Goal: Use online tool/utility: Utilize a website feature to perform a specific function

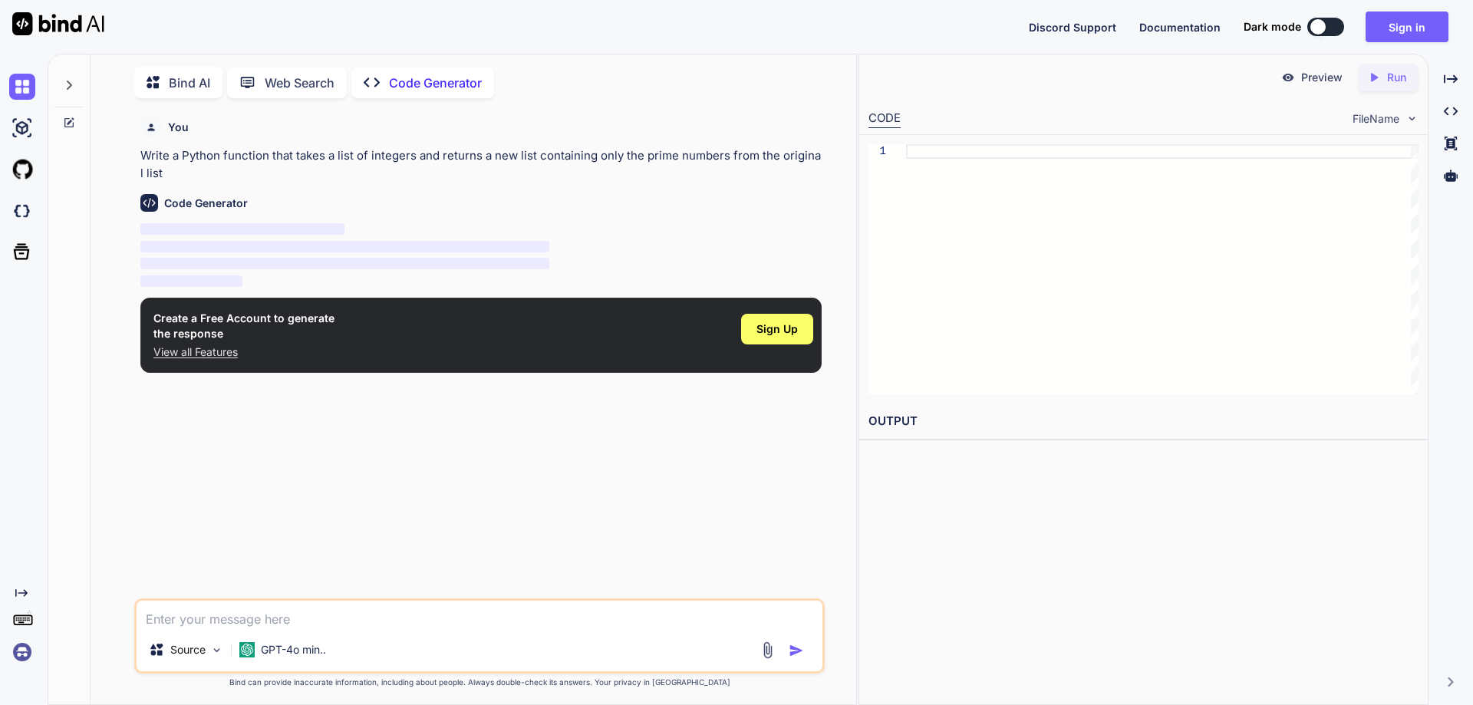
scroll to position [6, 0]
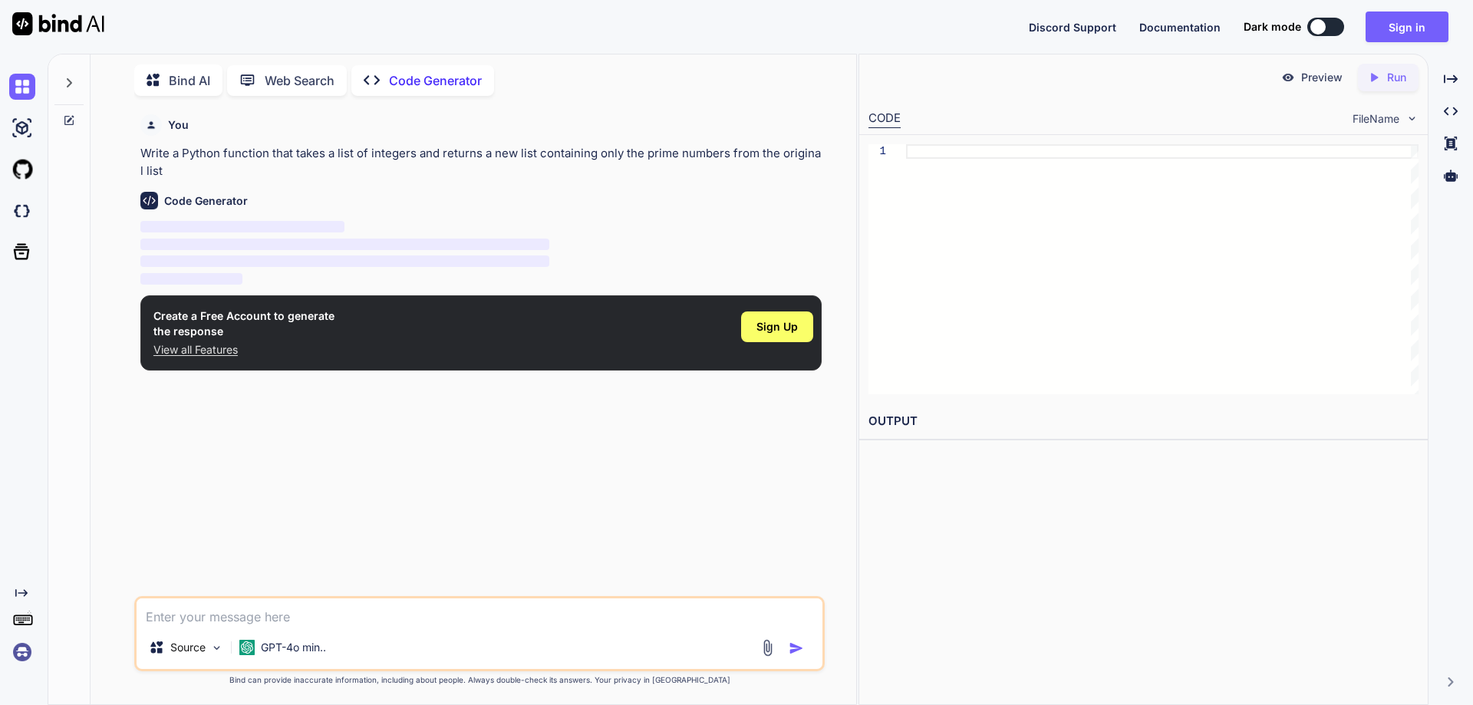
type textarea "x"
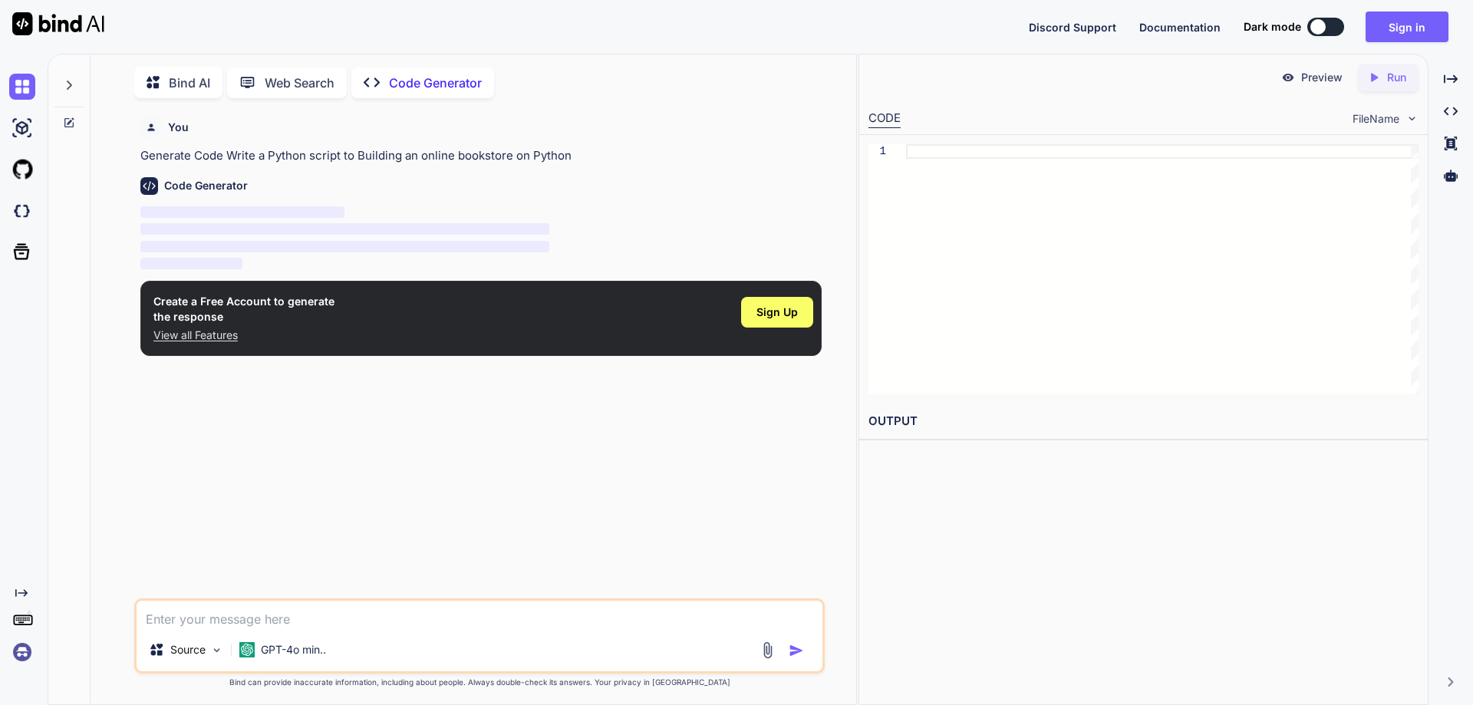
scroll to position [6, 0]
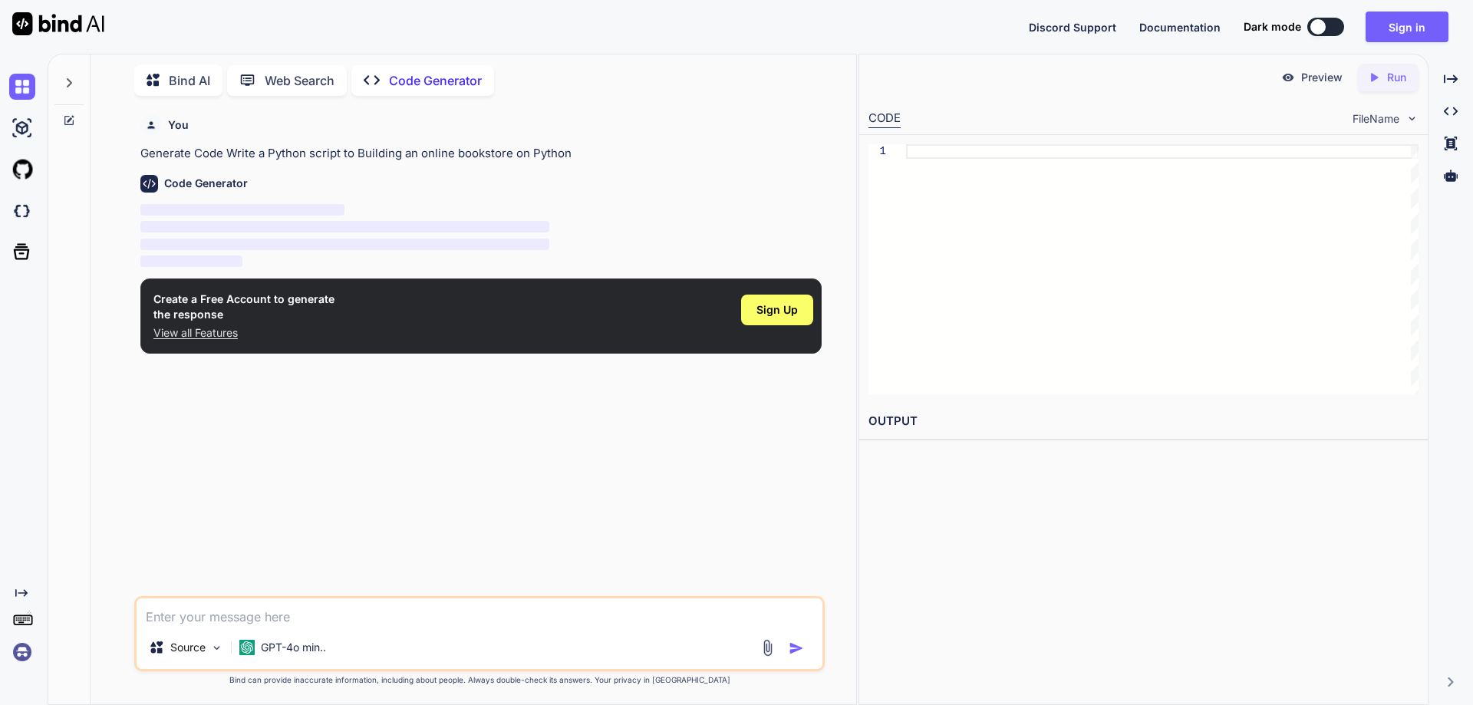
type textarea "x"
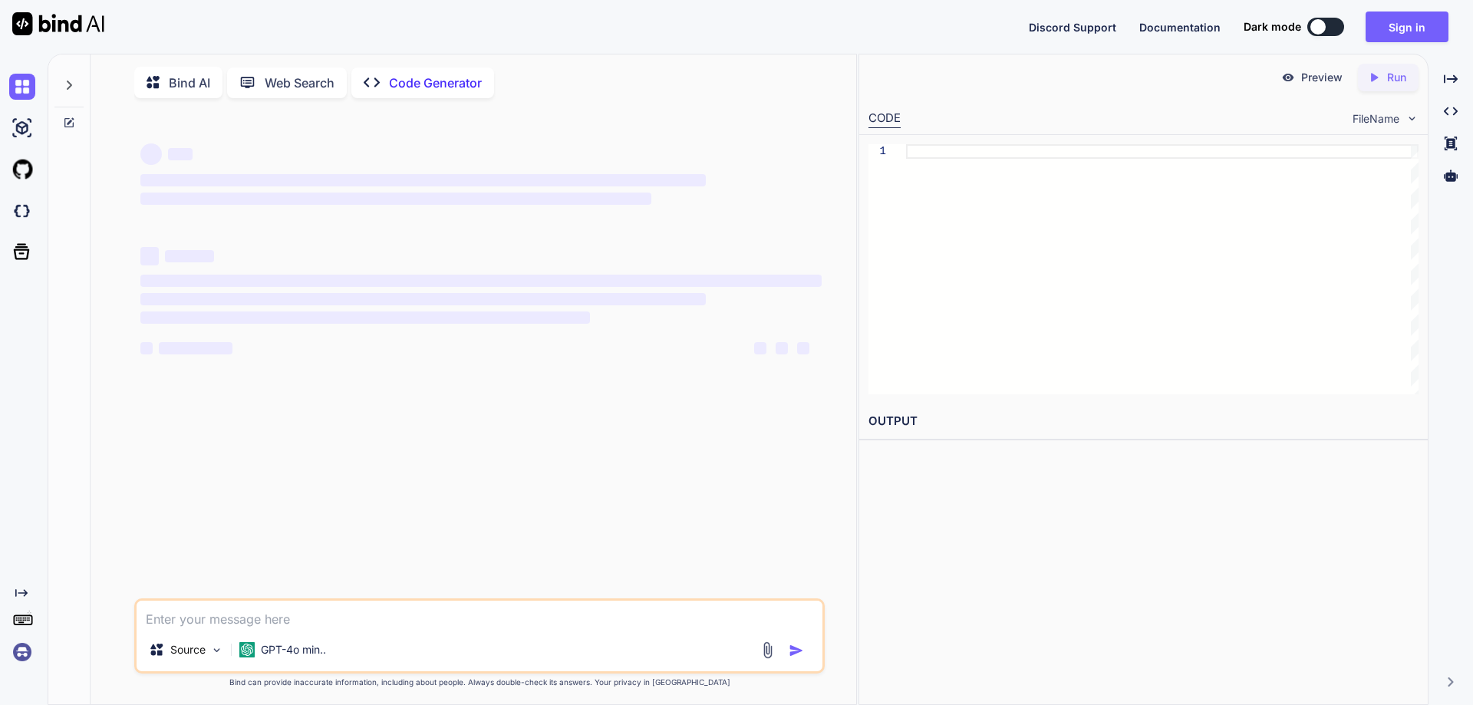
type textarea "x"
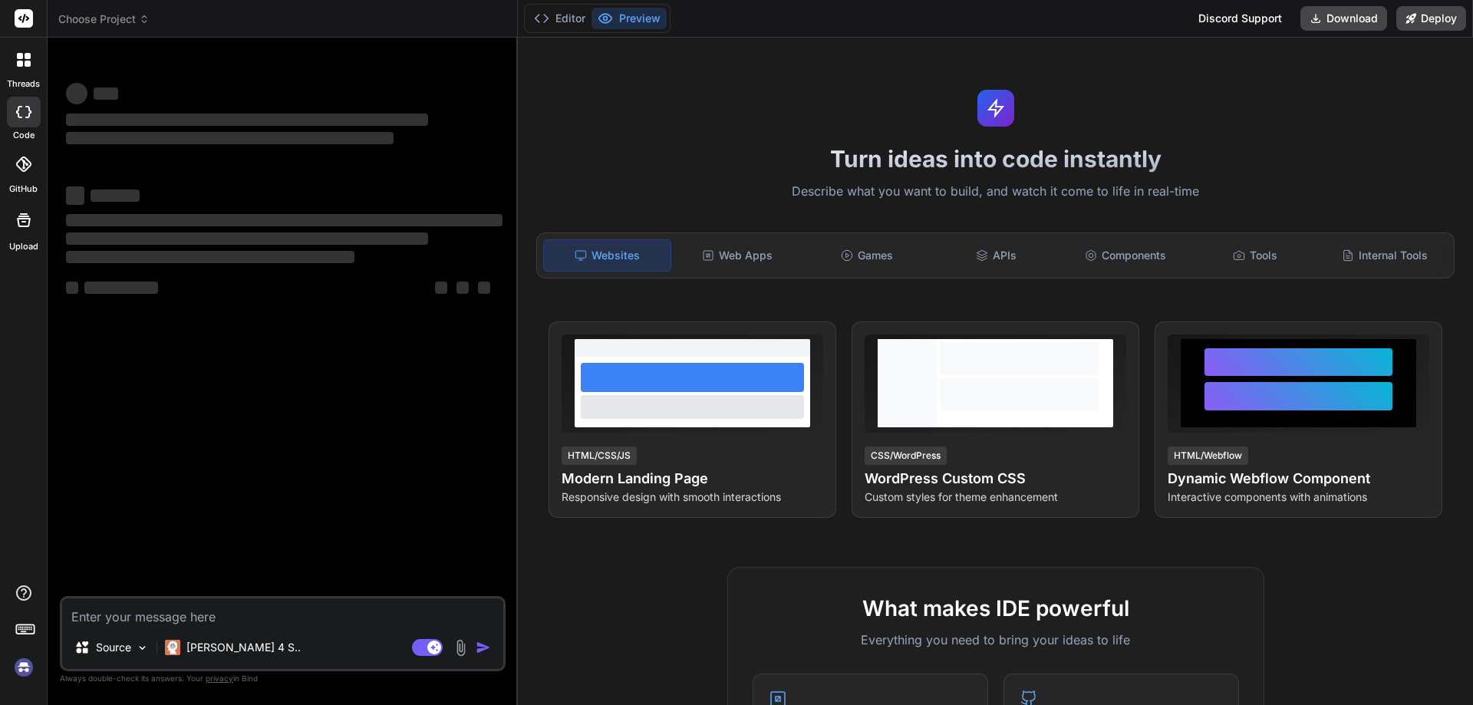
type textarea "x"
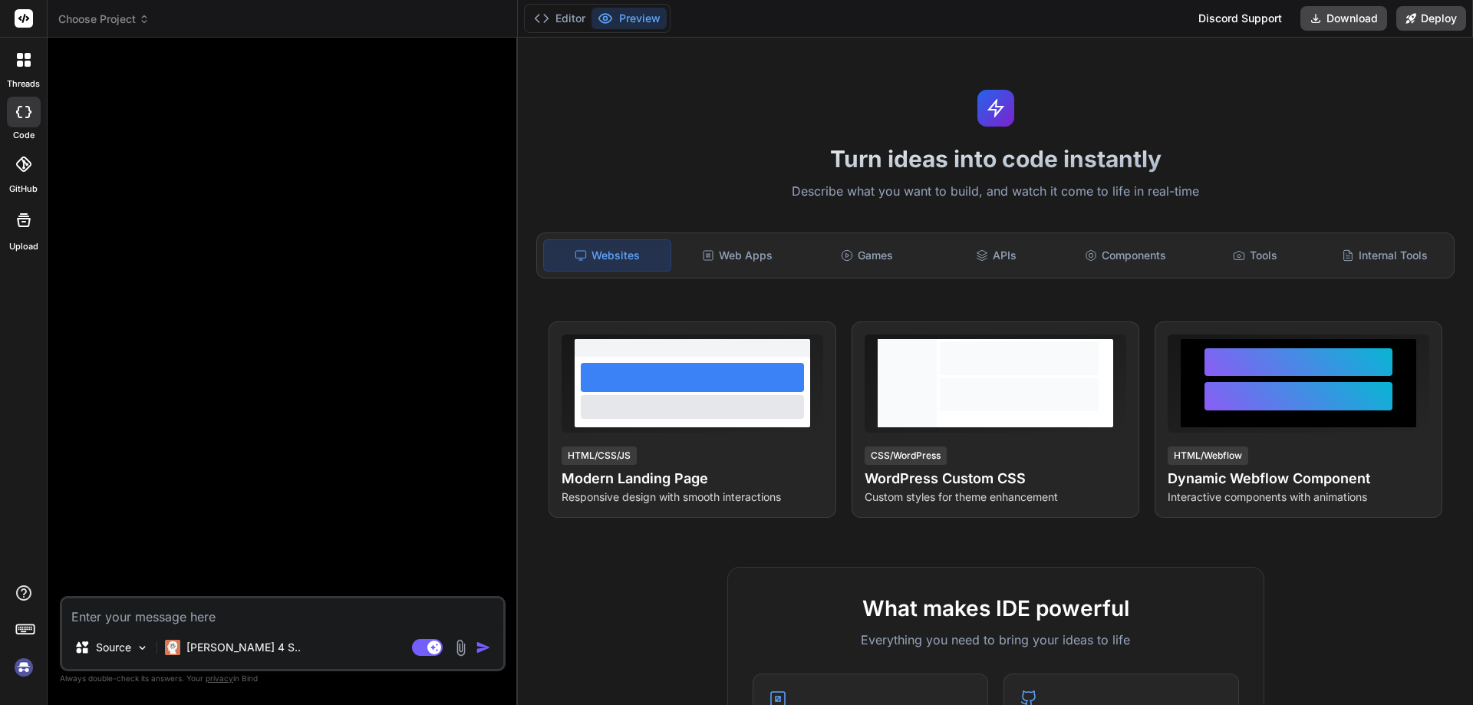
click at [161, 614] on textarea at bounding box center [282, 612] width 441 height 28
type textarea "Building an online bookstore with Python"
type textarea "x"
drag, startPoint x: 262, startPoint y: 618, endPoint x: 242, endPoint y: 618, distance: 19.2
click at [242, 618] on textarea "Building an online bookstore with Python" at bounding box center [282, 612] width 441 height 28
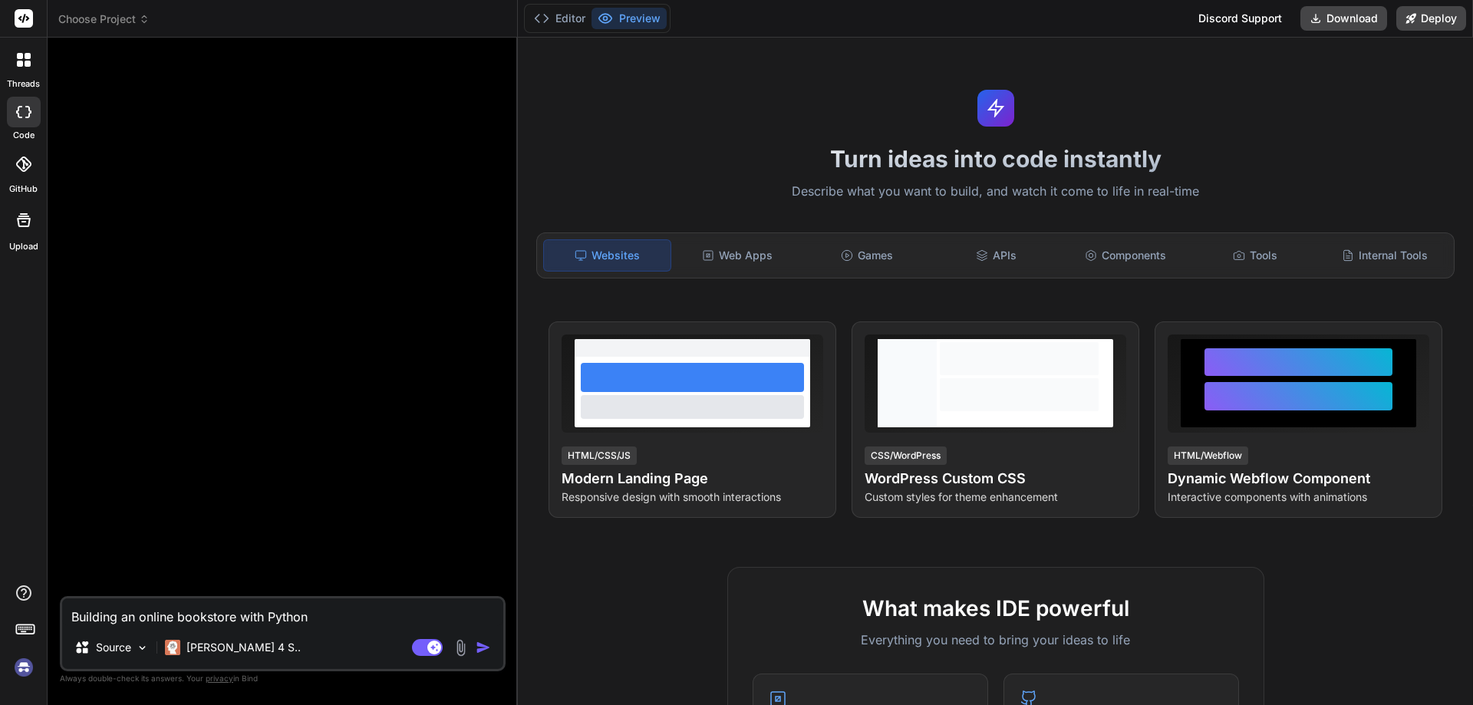
type textarea "Building an online bookstore o Python"
type textarea "x"
type textarea "Building an online bookstore on Python"
type textarea "x"
type textarea "Building an online bookstore on Python"
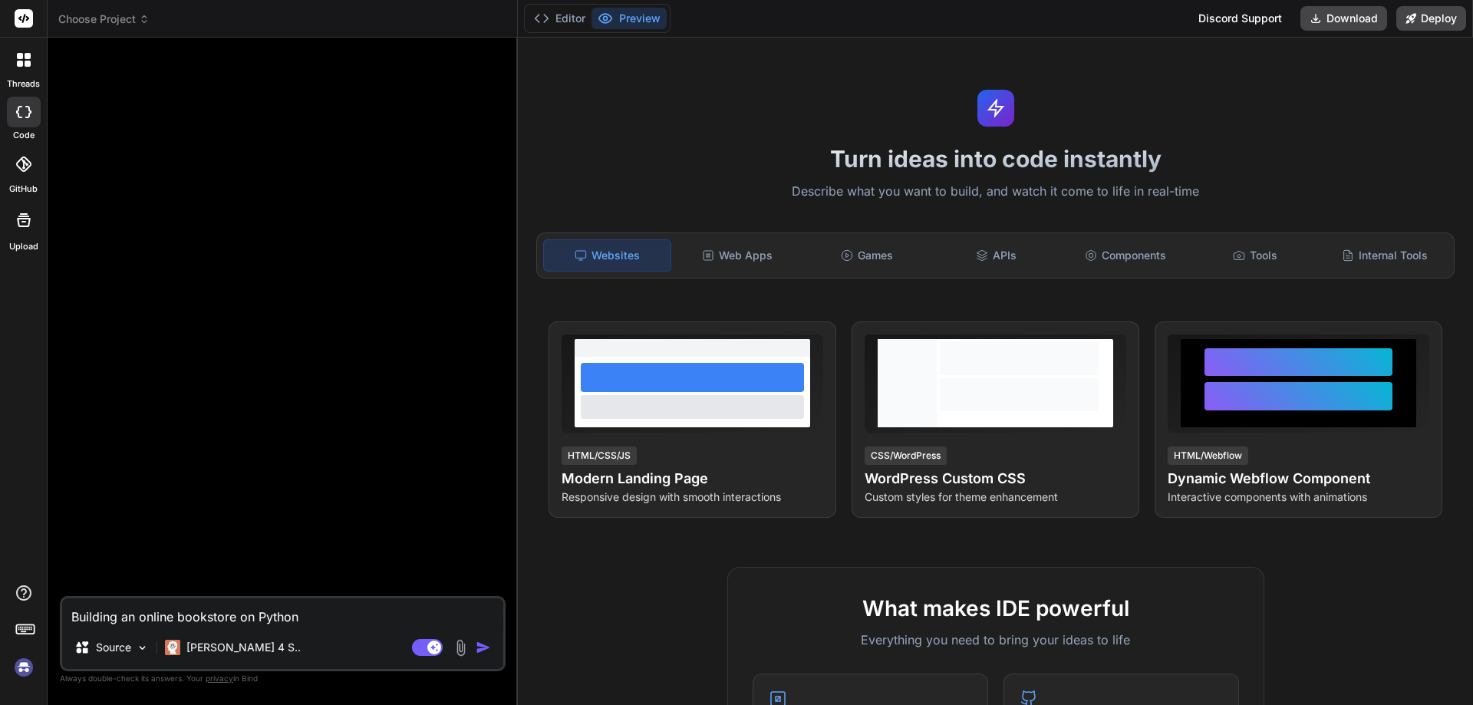
drag, startPoint x: 1472, startPoint y: 175, endPoint x: 1472, endPoint y: 347, distance: 171.8
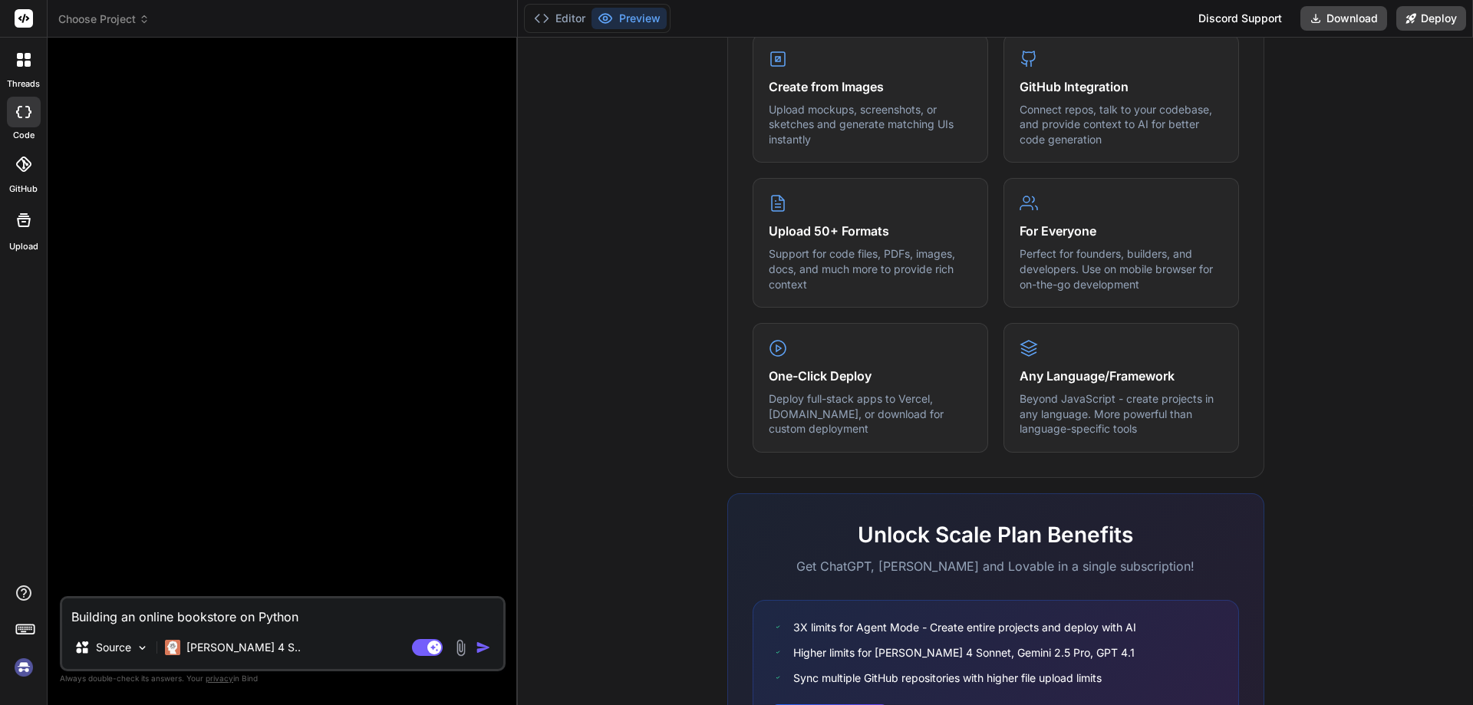
scroll to position [758, 0]
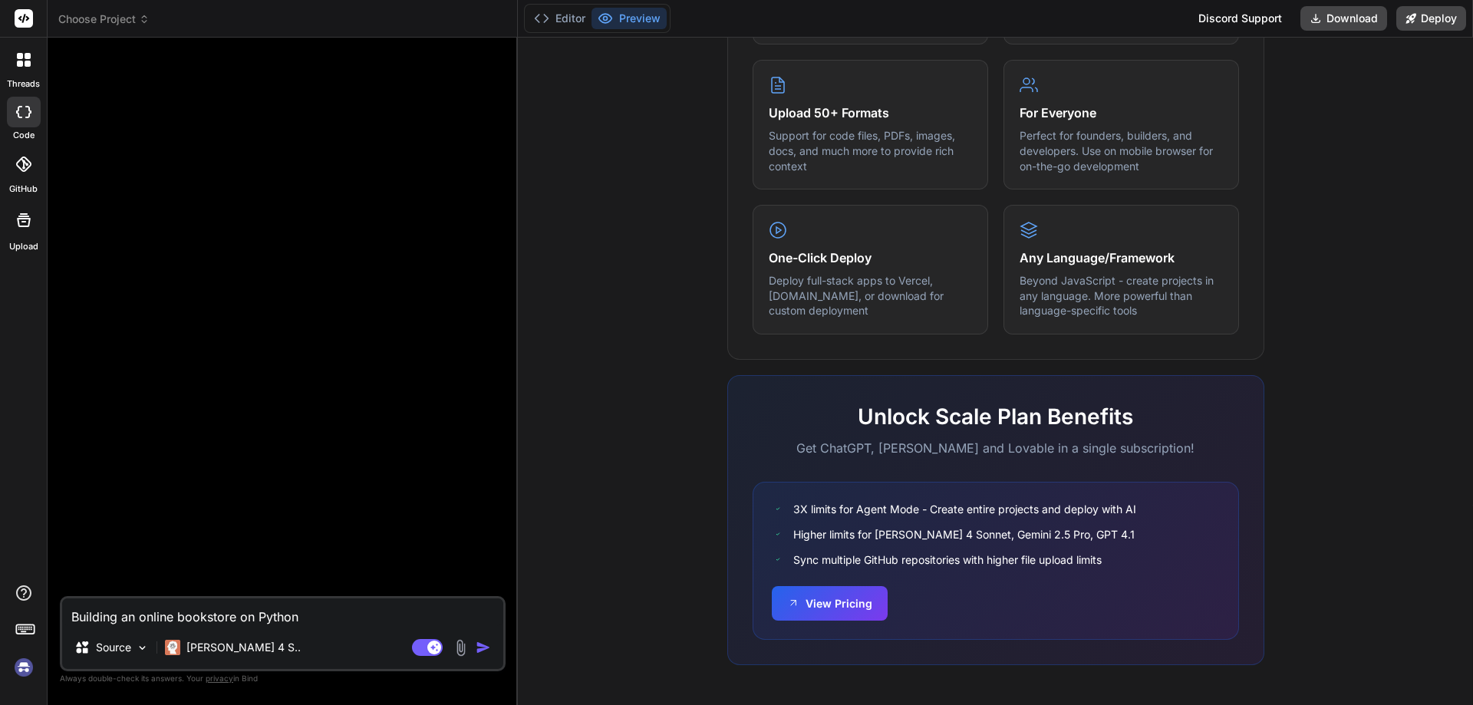
click at [482, 645] on img "button" at bounding box center [483, 647] width 15 height 15
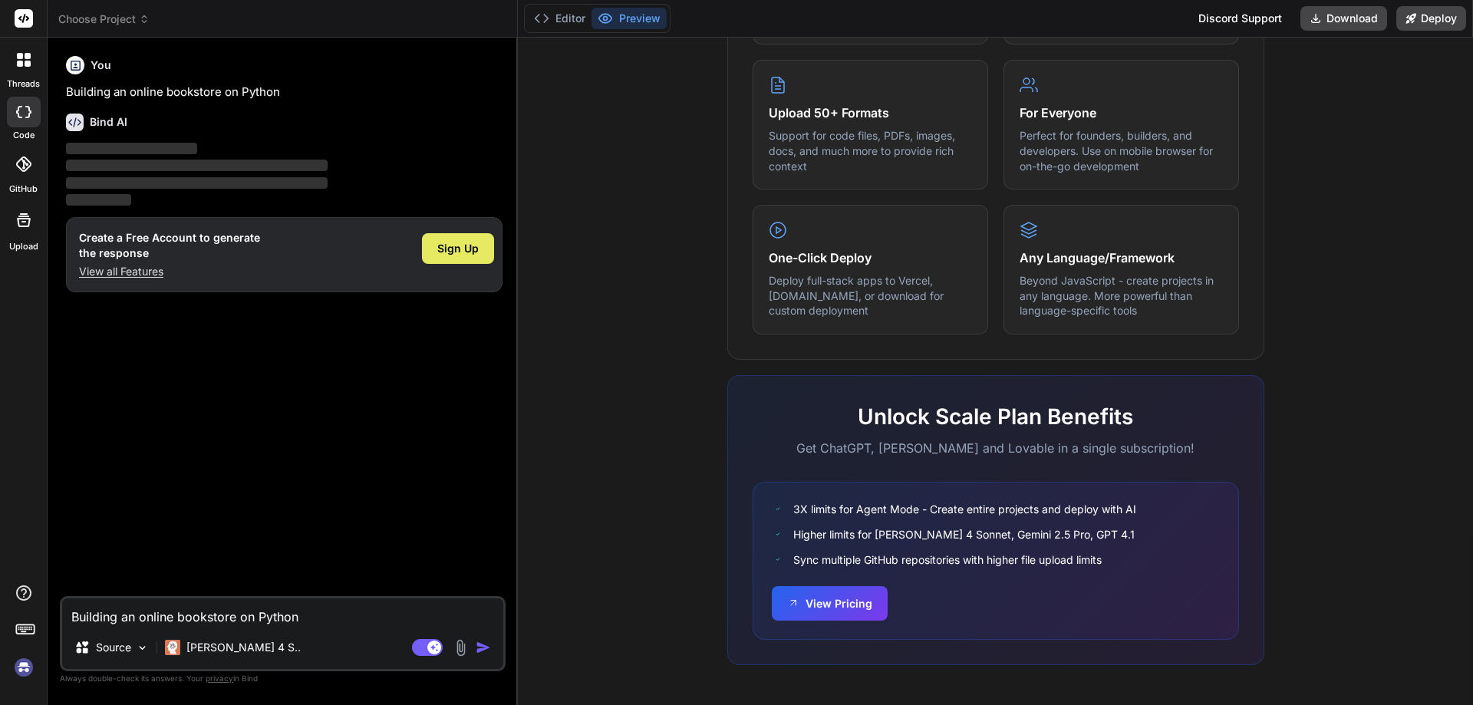
click at [440, 249] on span "Sign Up" at bounding box center [457, 248] width 41 height 15
type textarea "x"
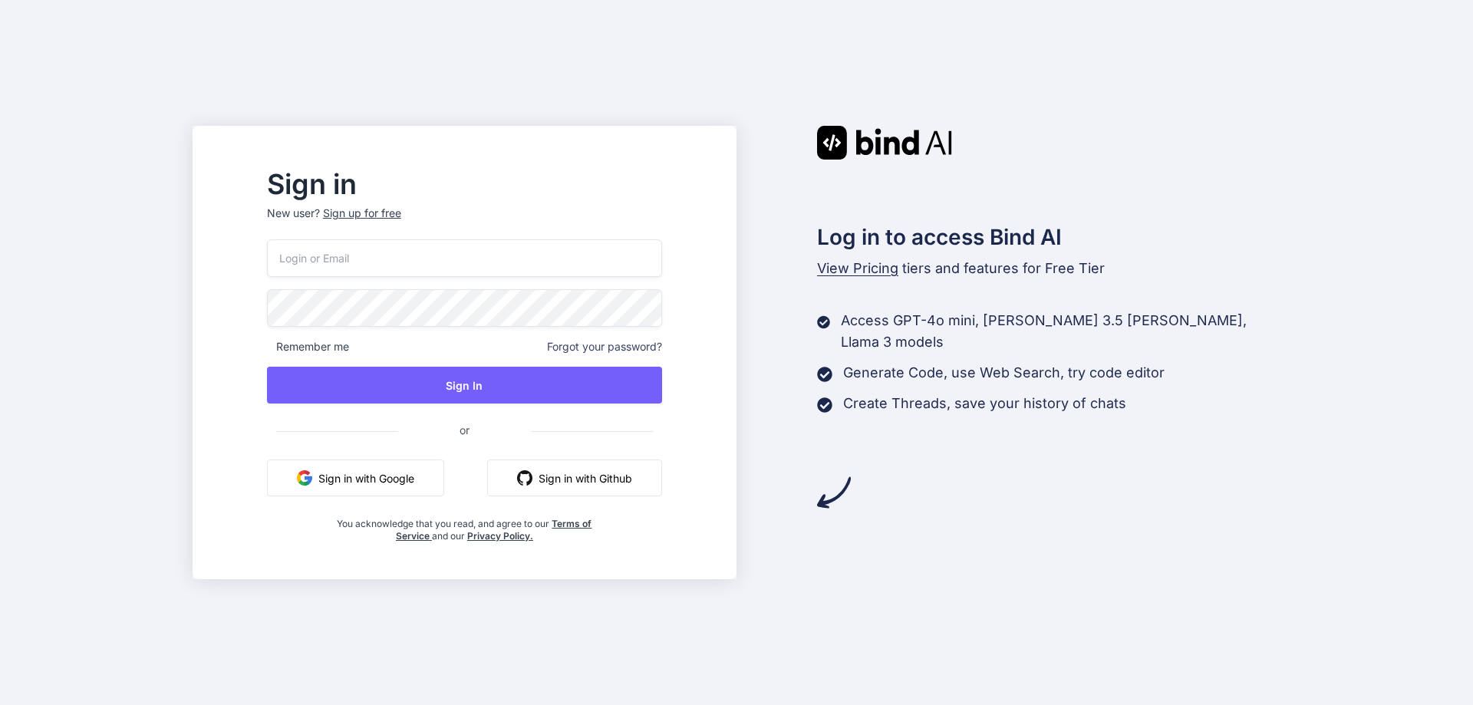
click at [399, 468] on button "Sign in with Google" at bounding box center [355, 478] width 177 height 37
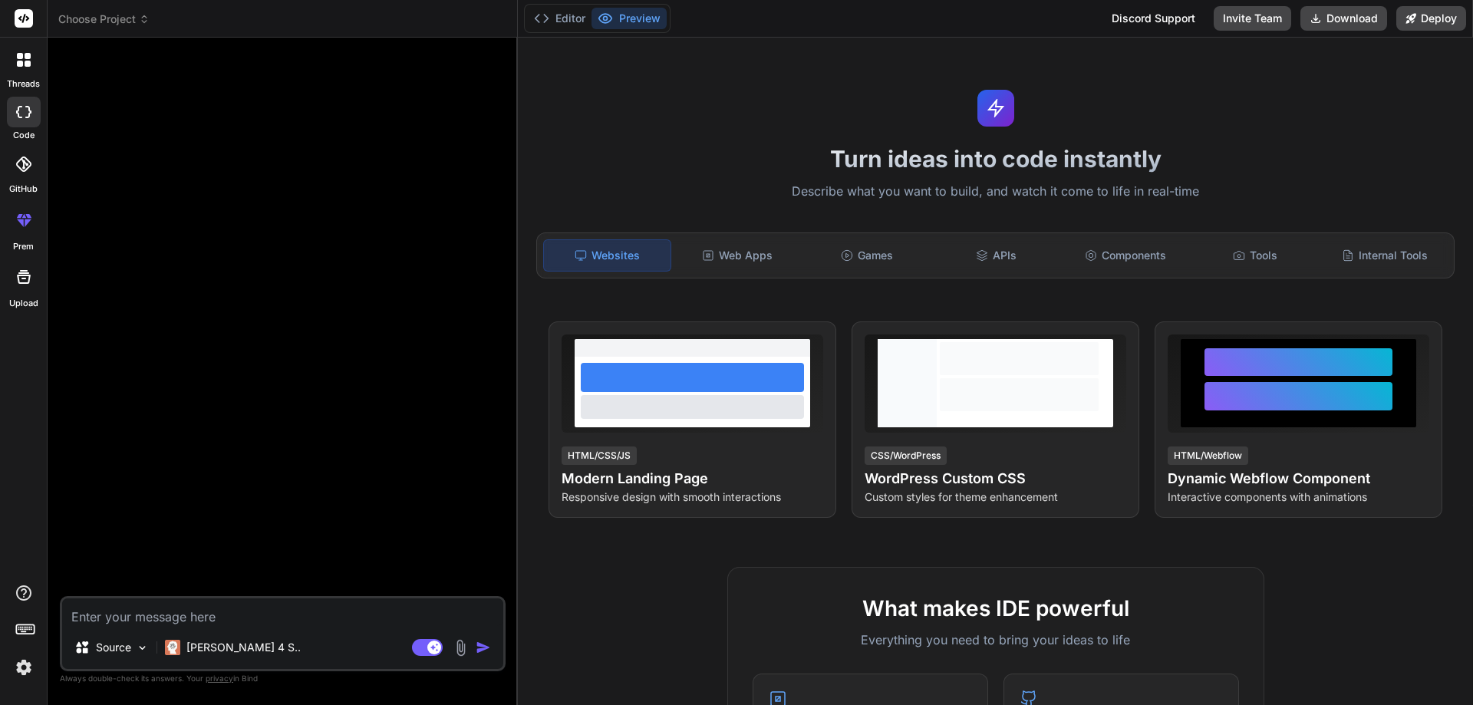
click at [196, 615] on textarea at bounding box center [282, 612] width 441 height 28
paste textarea "Building an online bookstore with Python"
type textarea "x"
type textarea "Building an online bookstore with Python"
drag, startPoint x: 262, startPoint y: 618, endPoint x: 241, endPoint y: 618, distance: 21.5
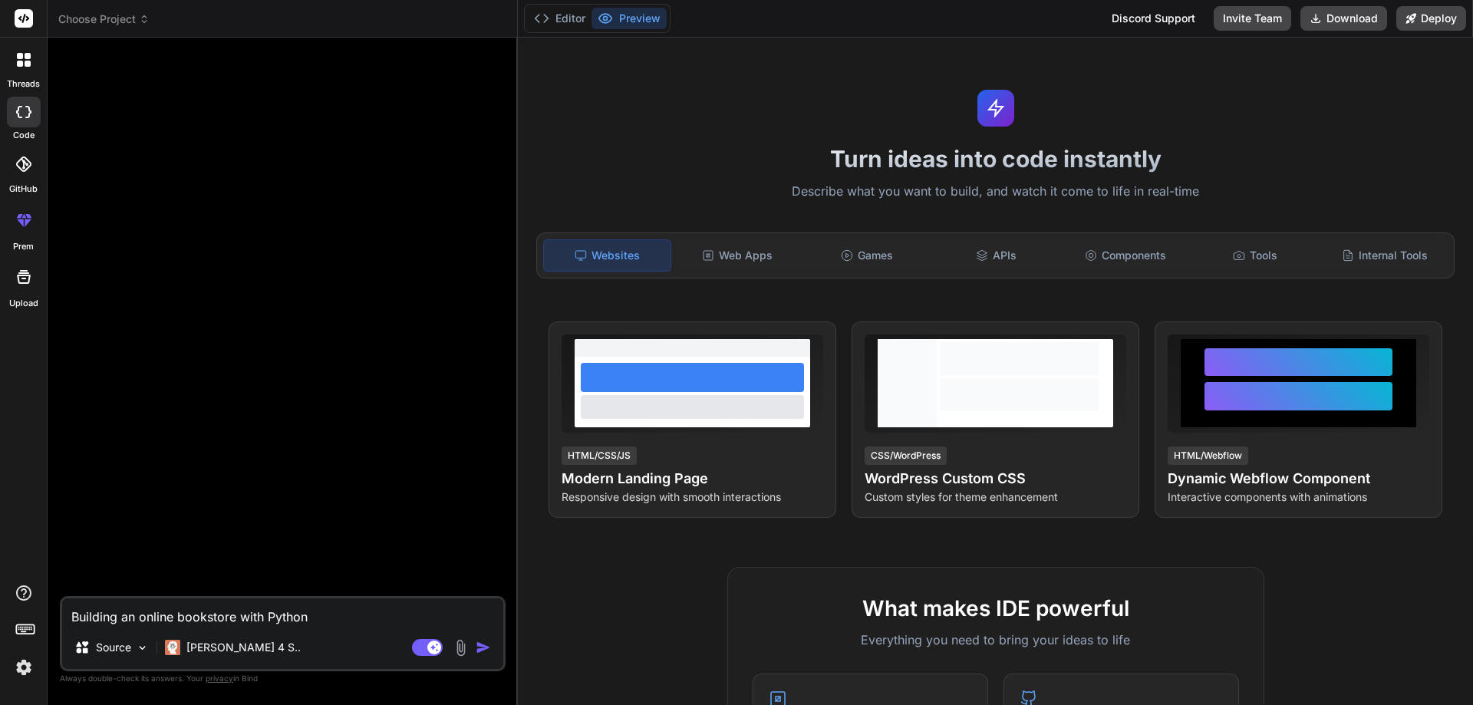
click at [241, 618] on textarea "Building an online bookstore with Python" at bounding box center [282, 612] width 441 height 28
type textarea "x"
type textarea "Building an online bookstore o Python"
type textarea "x"
type textarea "Building an online bookstore on Python"
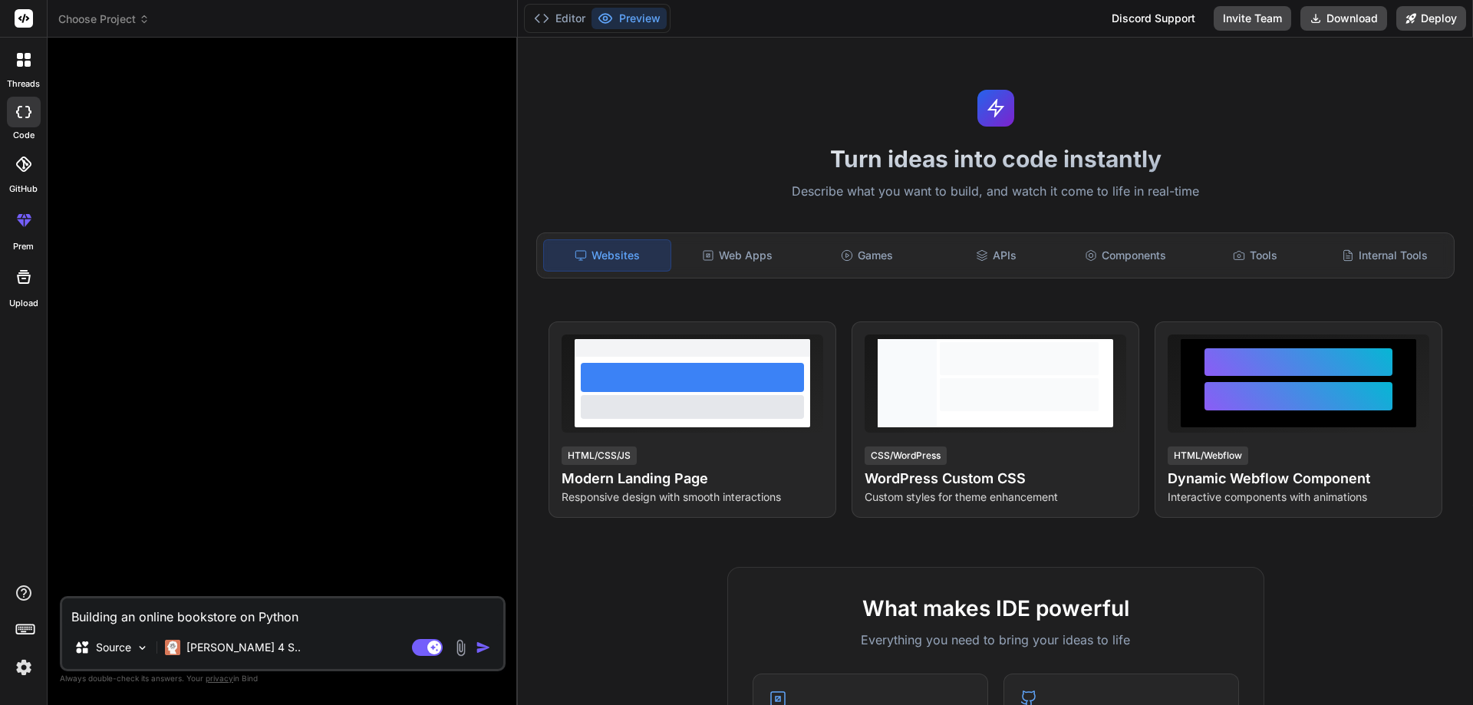
click at [484, 649] on img "button" at bounding box center [483, 647] width 15 height 15
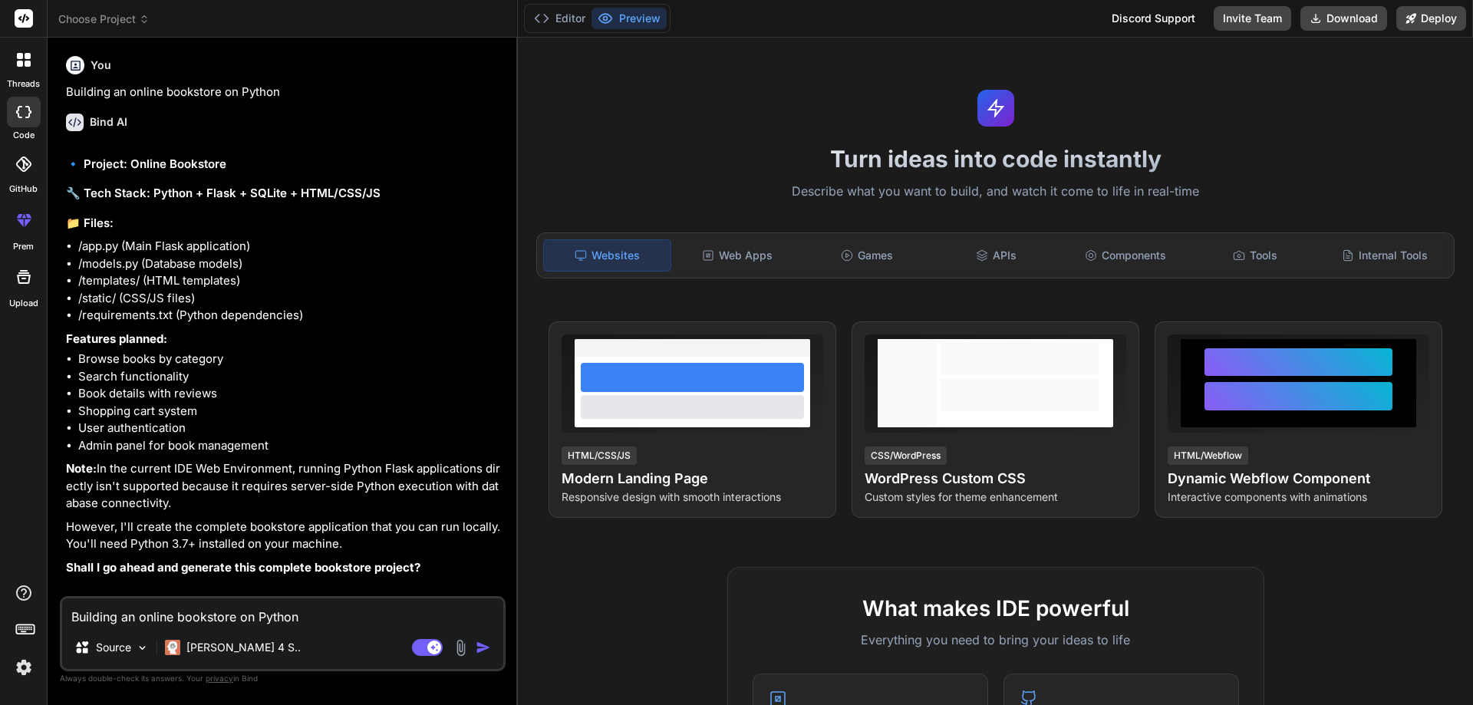
click at [394, 346] on p "Features planned:" at bounding box center [284, 340] width 437 height 18
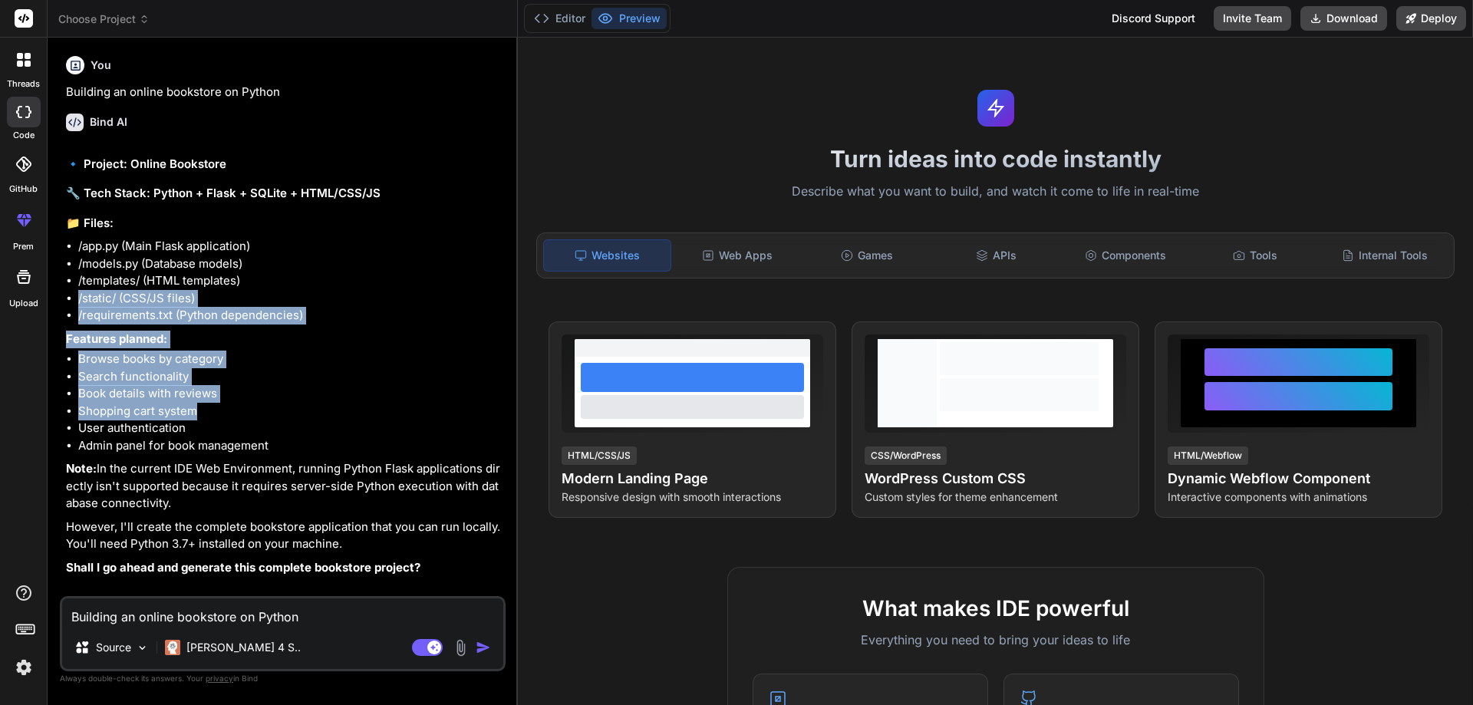
drag, startPoint x: 339, startPoint y: 409, endPoint x: 351, endPoint y: 279, distance: 130.2
click at [351, 279] on div "🔹 Project: Online Bookstore 🔧 Tech Stack: Python + Flask + SQLite + HTML/CSS/JS…" at bounding box center [284, 366] width 437 height 421
click at [363, 376] on li "Search functionality" at bounding box center [290, 377] width 424 height 18
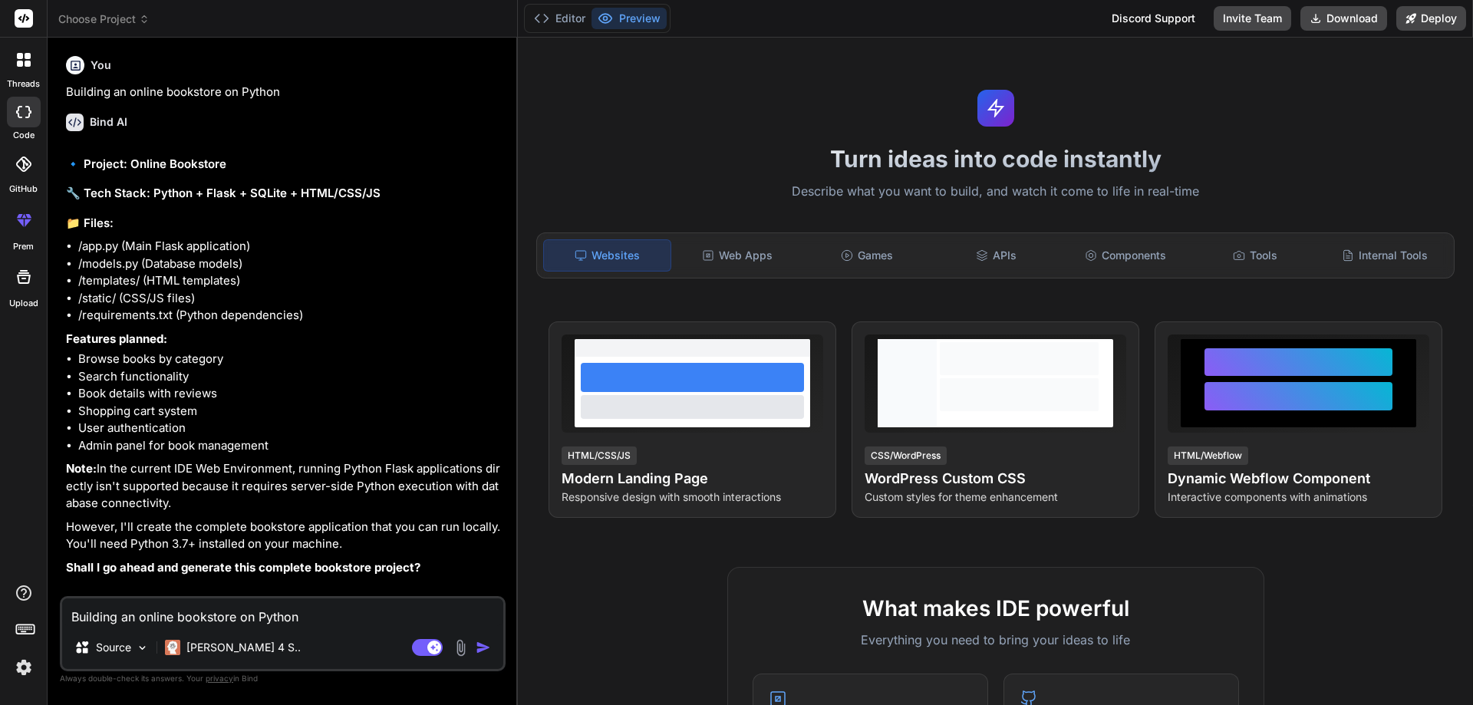
click at [120, 121] on h6 "Bind AI" at bounding box center [109, 121] width 38 height 15
click at [618, 16] on button "Preview" at bounding box center [628, 18] width 75 height 21
click at [559, 17] on button "Editor" at bounding box center [560, 18] width 64 height 21
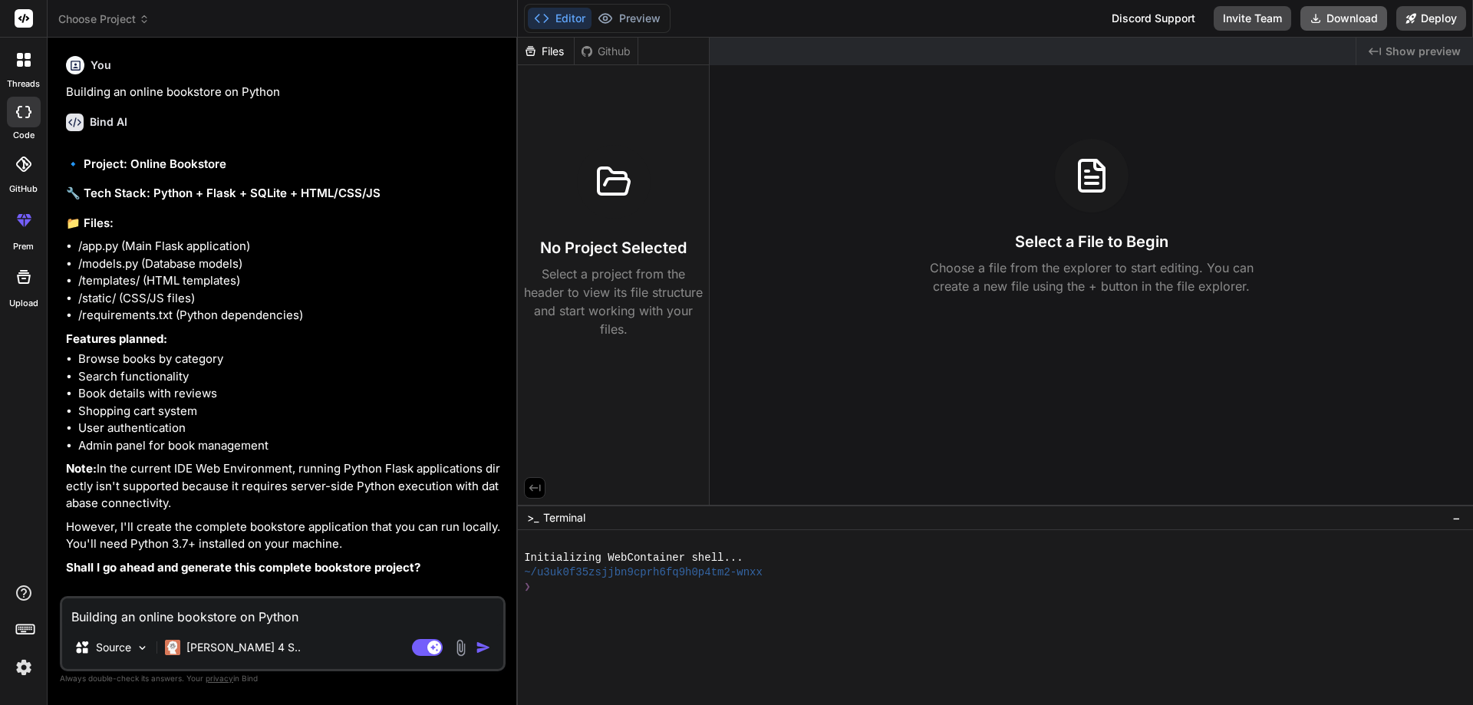
click at [1357, 18] on button "Download" at bounding box center [1343, 18] width 87 height 25
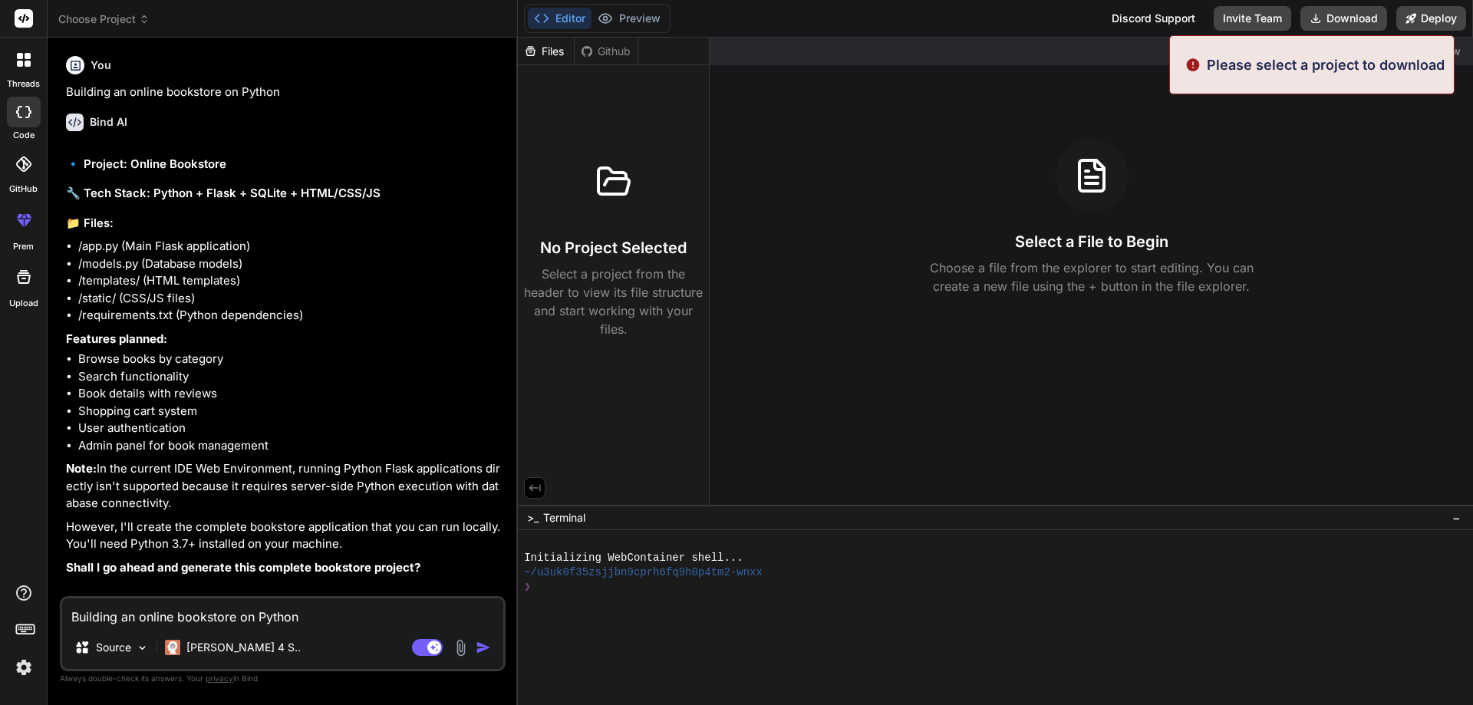
click at [183, 619] on textarea "Building an online bookstore on Python" at bounding box center [282, 612] width 441 height 28
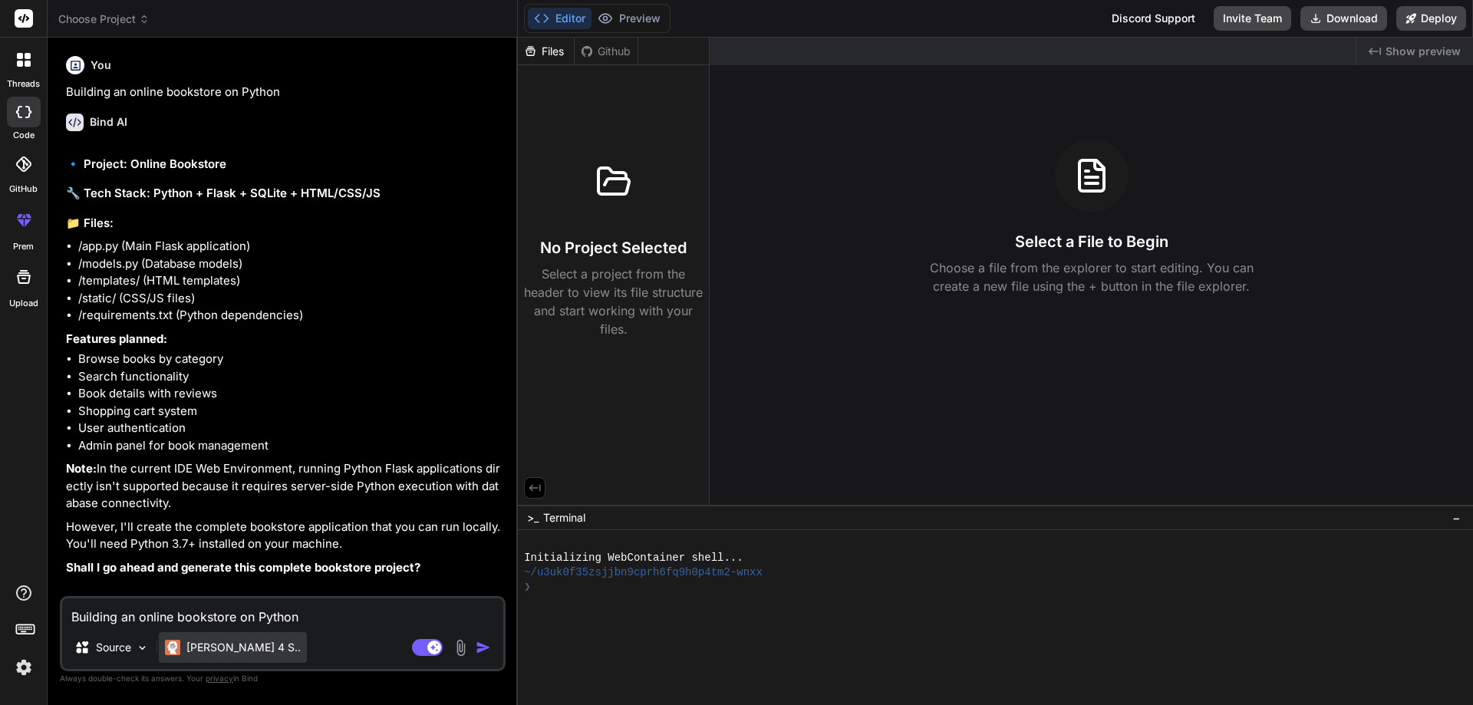
click at [197, 648] on p "Claude 4 S.." at bounding box center [243, 647] width 114 height 15
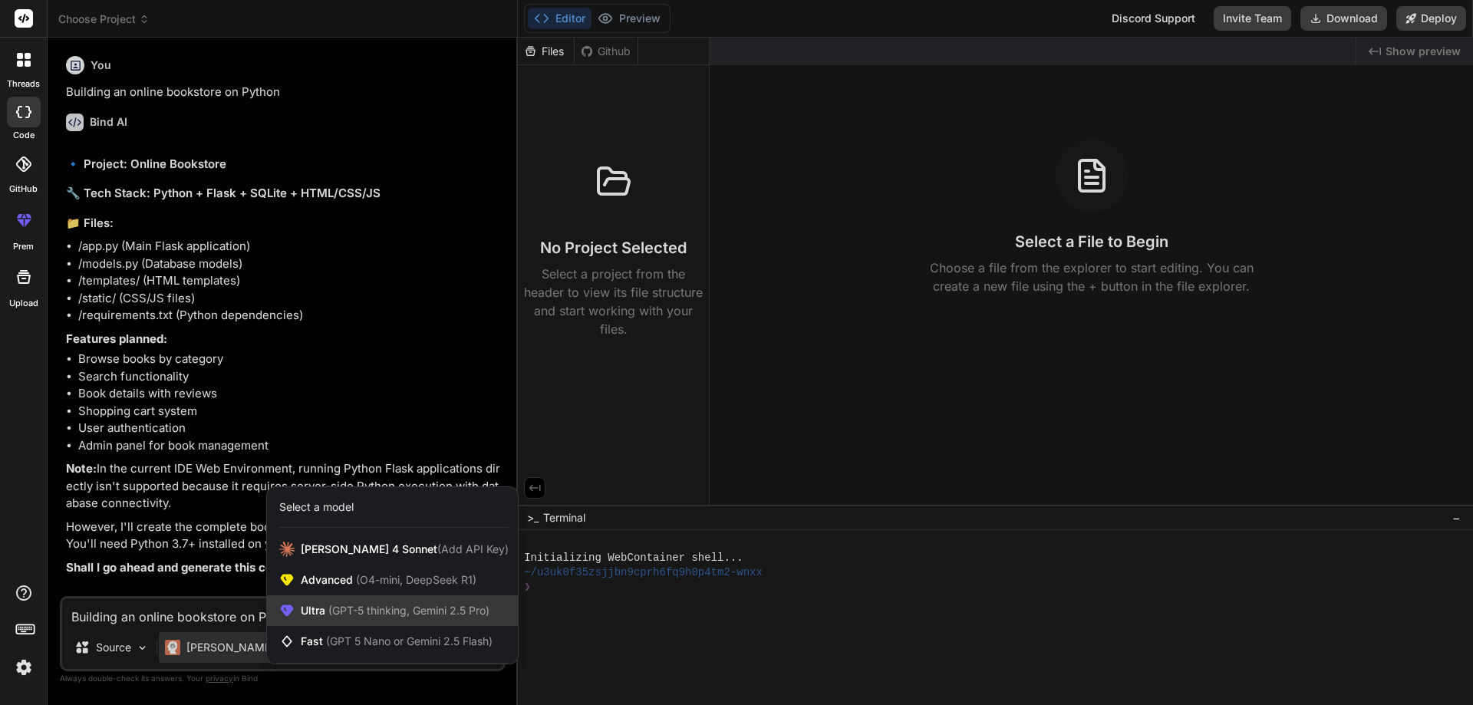
click at [334, 610] on span "(GPT-5 thinking, Gemini 2.5 Pro)" at bounding box center [407, 610] width 164 height 13
type textarea "x"
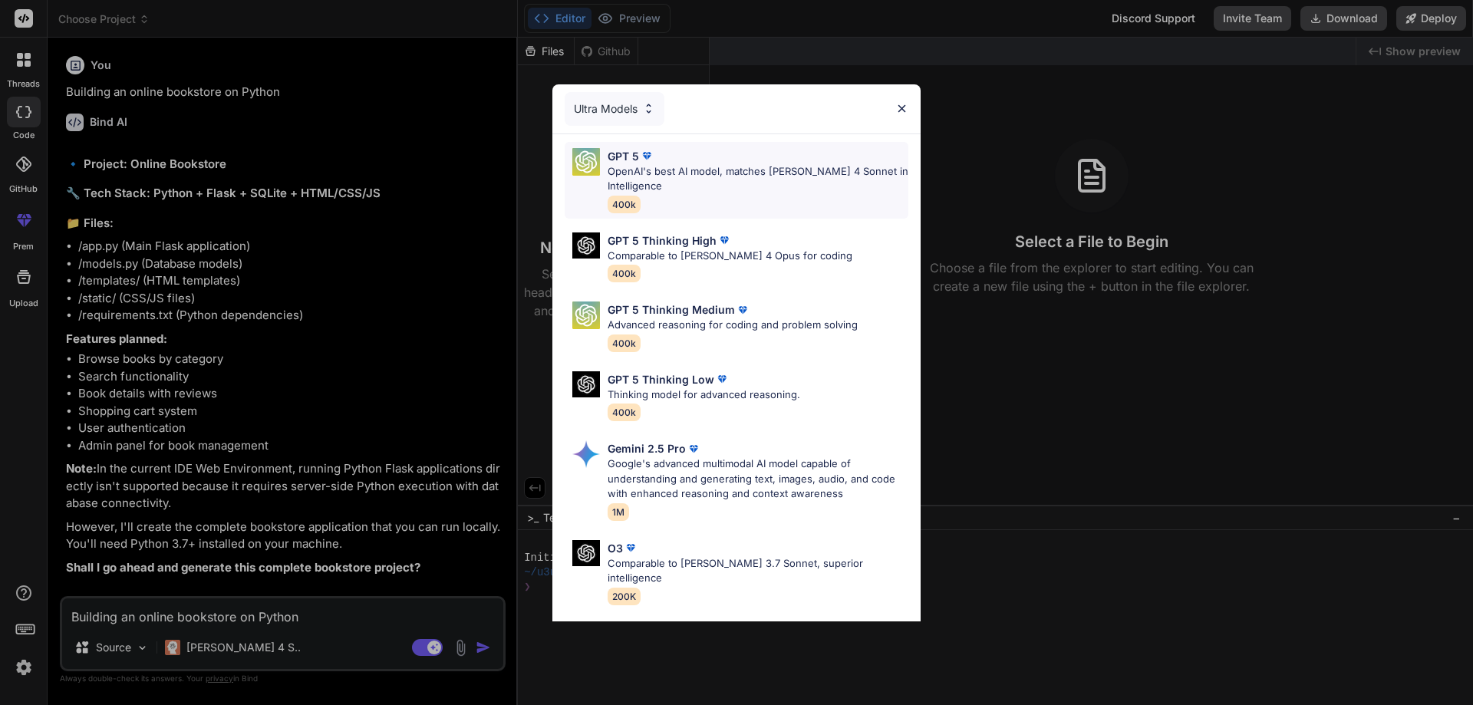
click at [662, 176] on p "OpenAI's best AI model, matches Claude 4 Sonnet in Intelligence" at bounding box center [758, 179] width 301 height 30
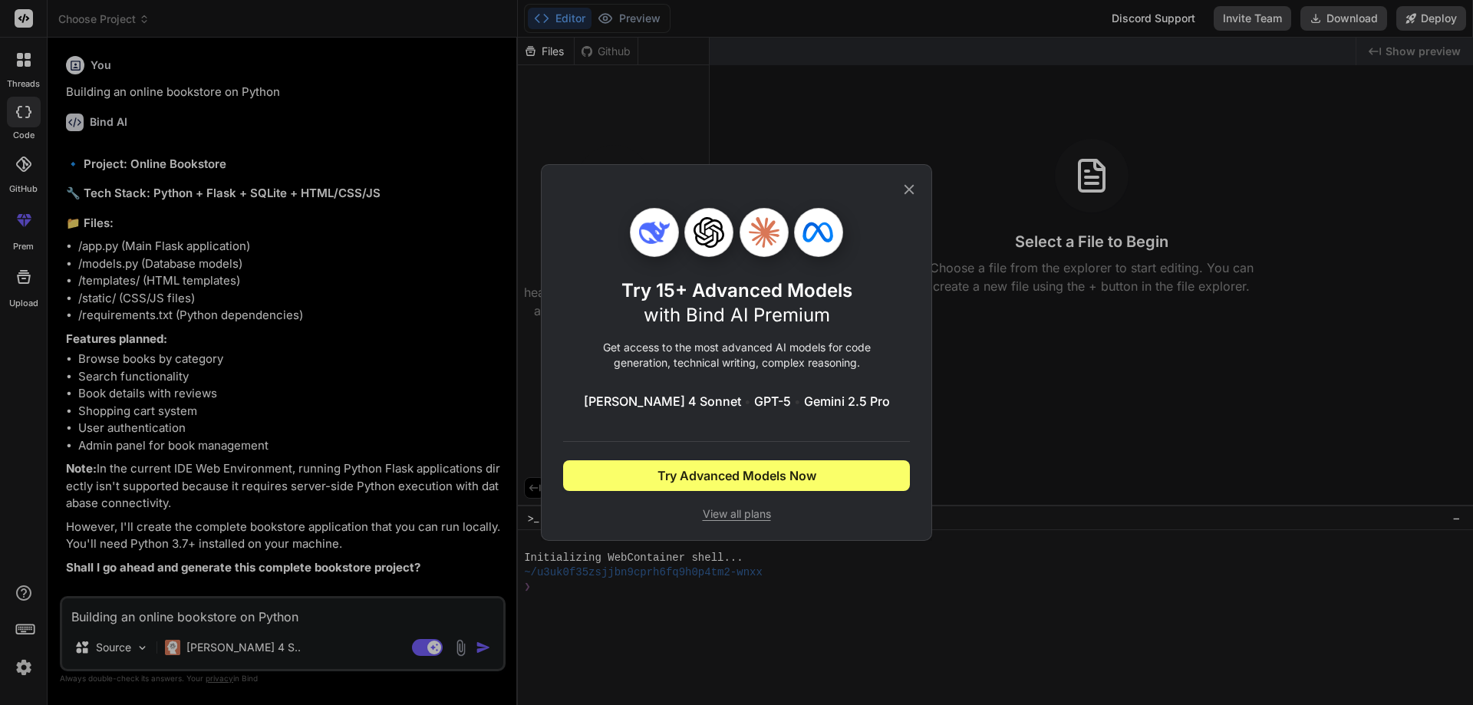
click at [919, 186] on div "Try 15+ Advanced Models with Bind AI Premium Get access to the most advanced AI…" at bounding box center [736, 352] width 391 height 377
click at [908, 195] on icon at bounding box center [909, 189] width 17 height 17
